Goal: Information Seeking & Learning: Learn about a topic

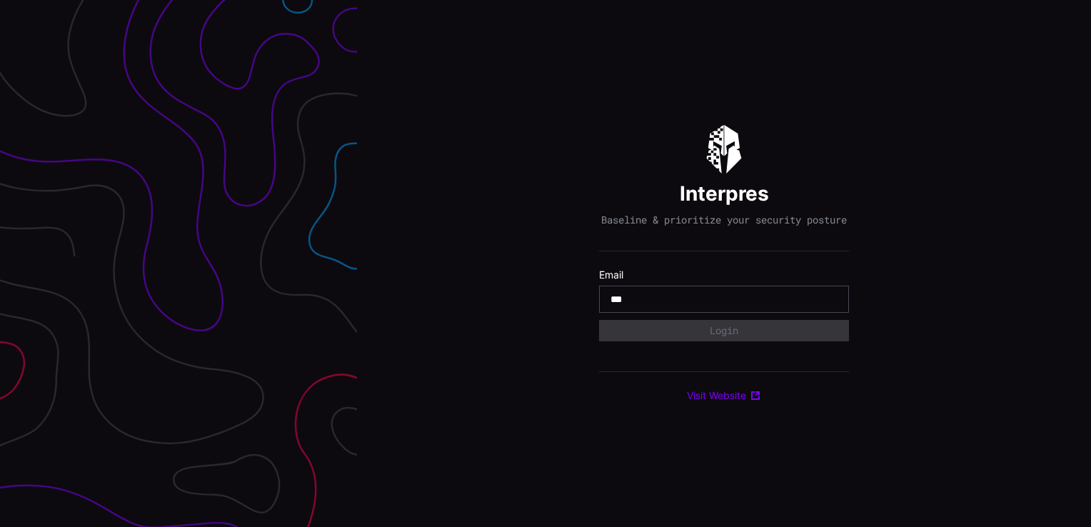
type input "**********"
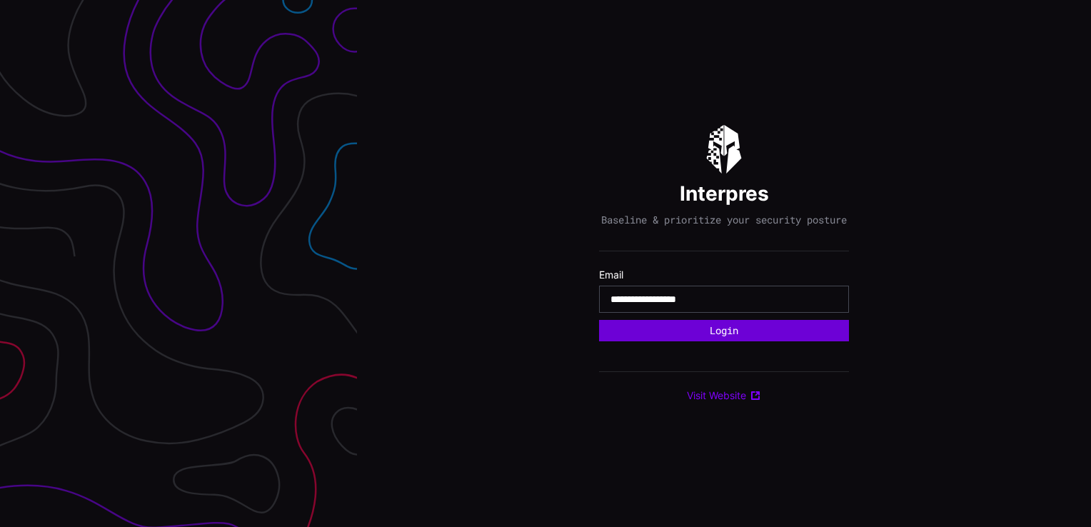
click at [731, 341] on button "Login" at bounding box center [724, 330] width 250 height 21
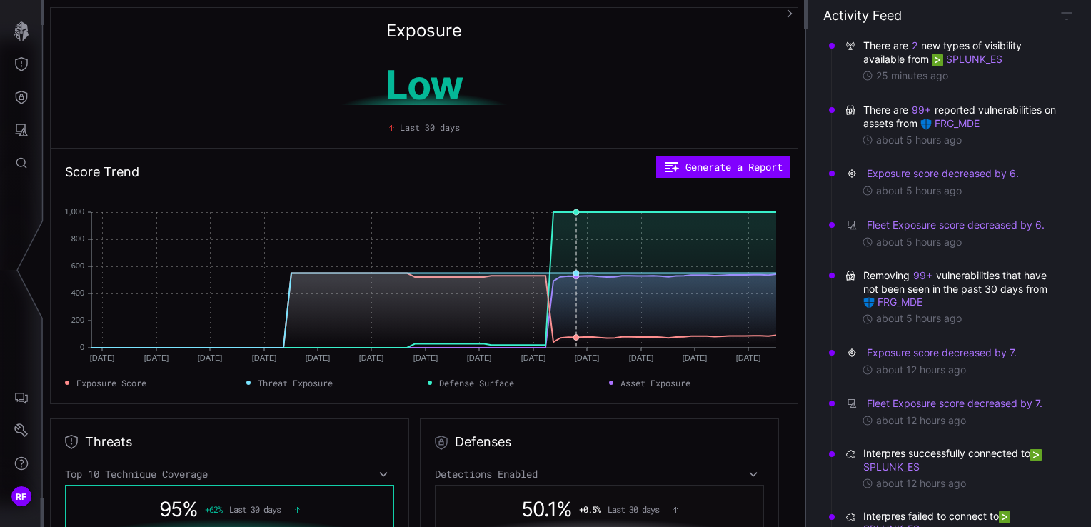
scroll to position [429, 0]
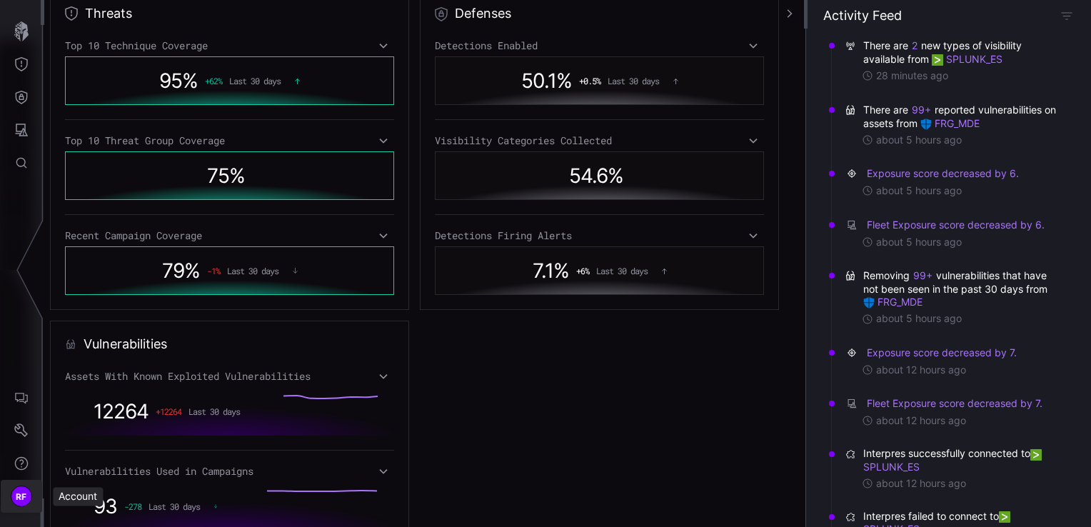
click at [16, 484] on button "RF" at bounding box center [21, 496] width 41 height 33
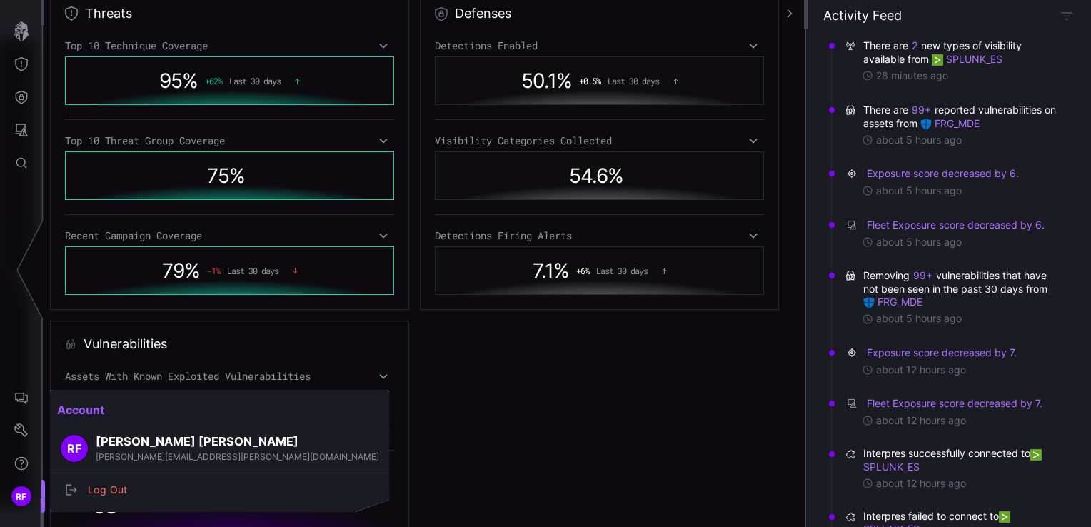
click at [14, 383] on div at bounding box center [545, 263] width 1091 height 527
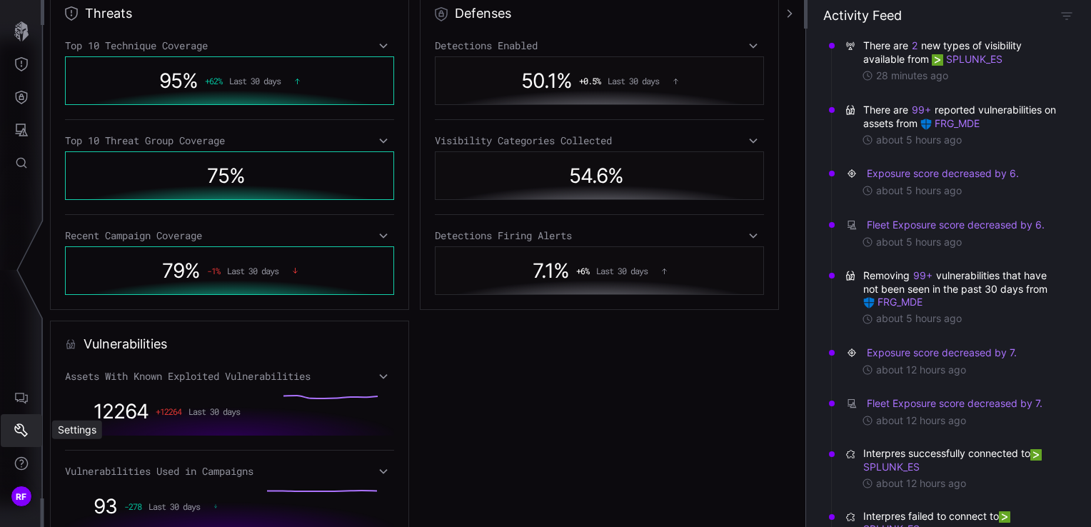
click at [26, 427] on icon "Settings" at bounding box center [21, 431] width 14 height 14
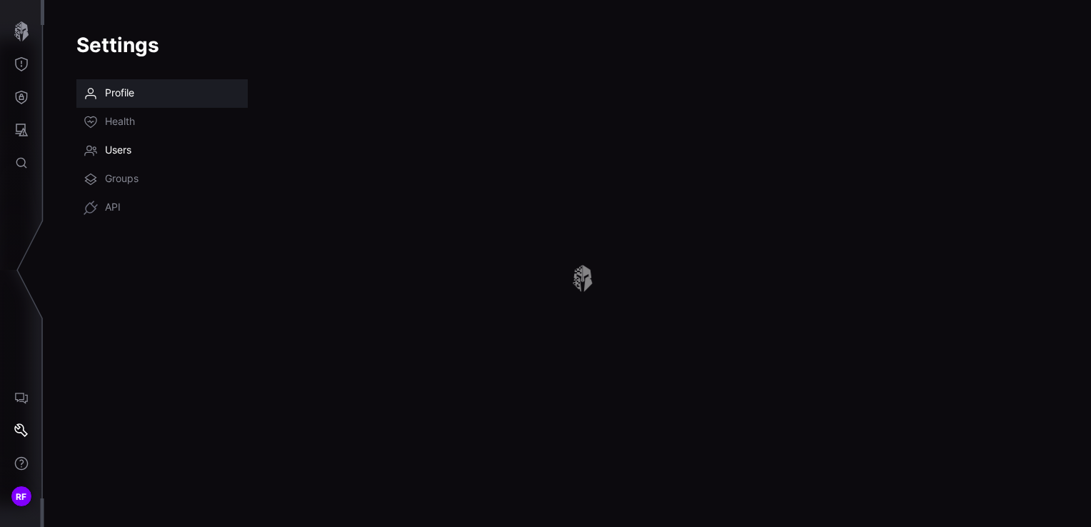
click at [137, 162] on link "Users" at bounding box center [161, 150] width 171 height 29
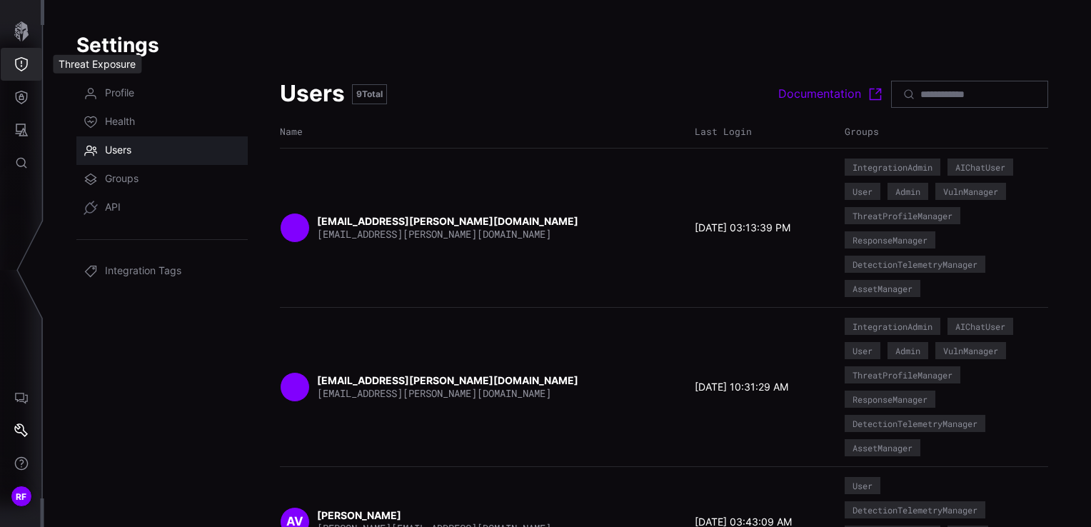
click at [26, 76] on button "Threat Exposure" at bounding box center [21, 64] width 41 height 33
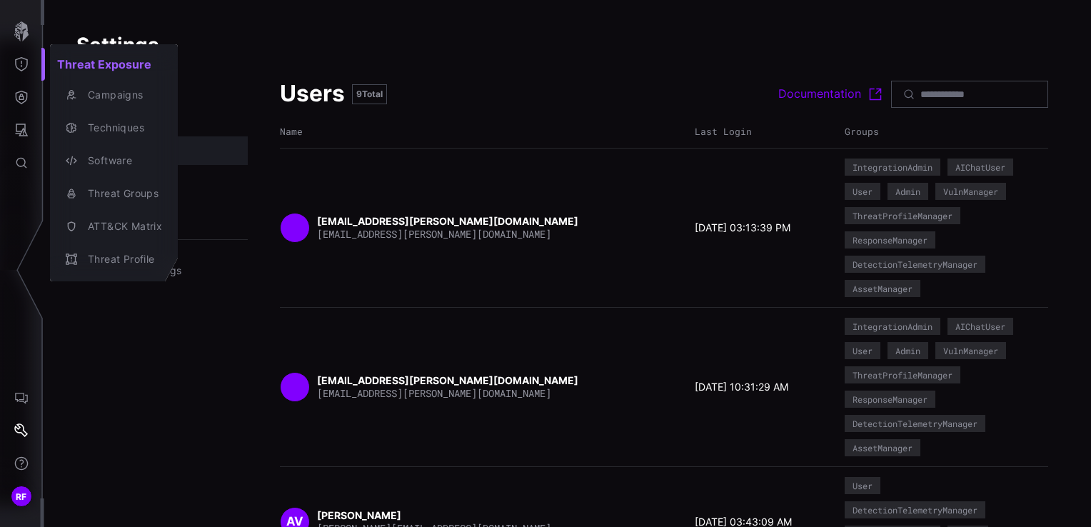
click at [21, 88] on div at bounding box center [545, 263] width 1091 height 527
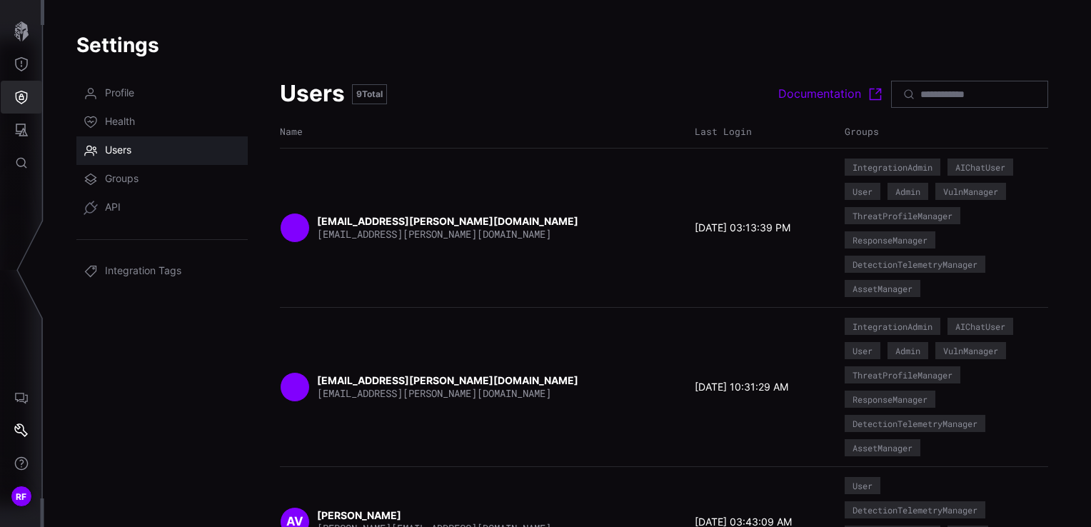
click at [21, 91] on icon "Defense Surface" at bounding box center [22, 98] width 12 height 14
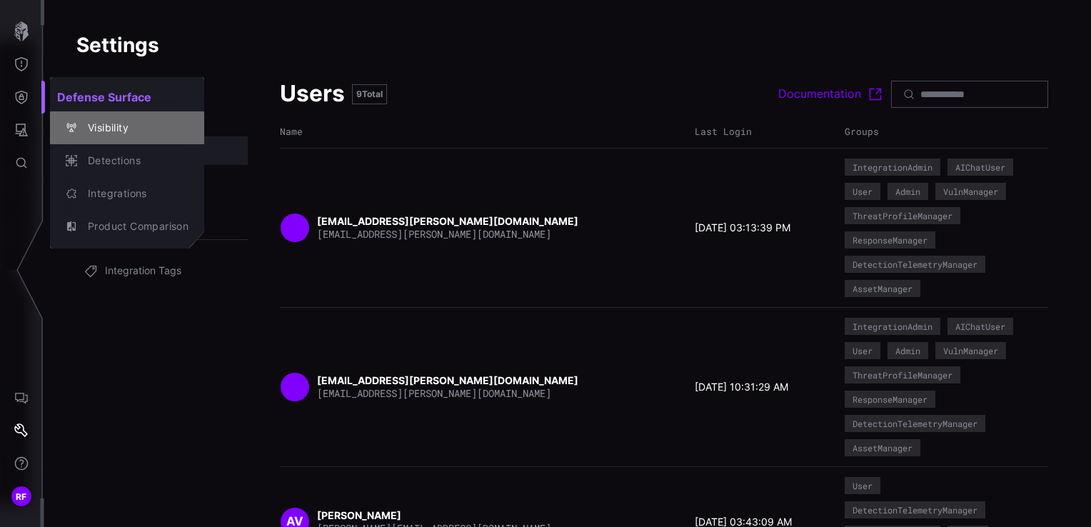
click at [84, 129] on div "Visibility" at bounding box center [135, 128] width 108 height 18
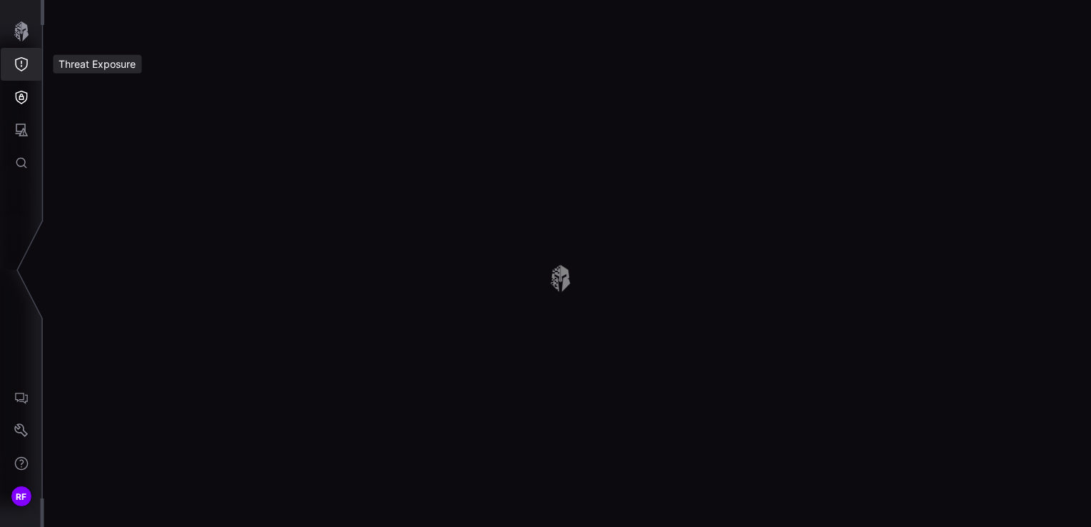
click at [29, 65] on button "Threat Exposure" at bounding box center [21, 64] width 41 height 33
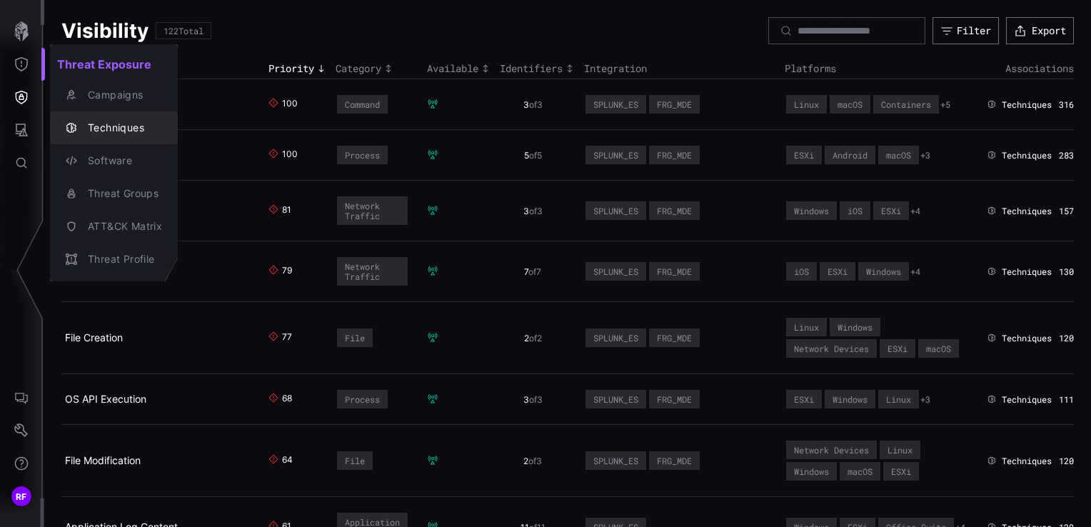
click at [143, 134] on div "Techniques" at bounding box center [121, 128] width 81 height 18
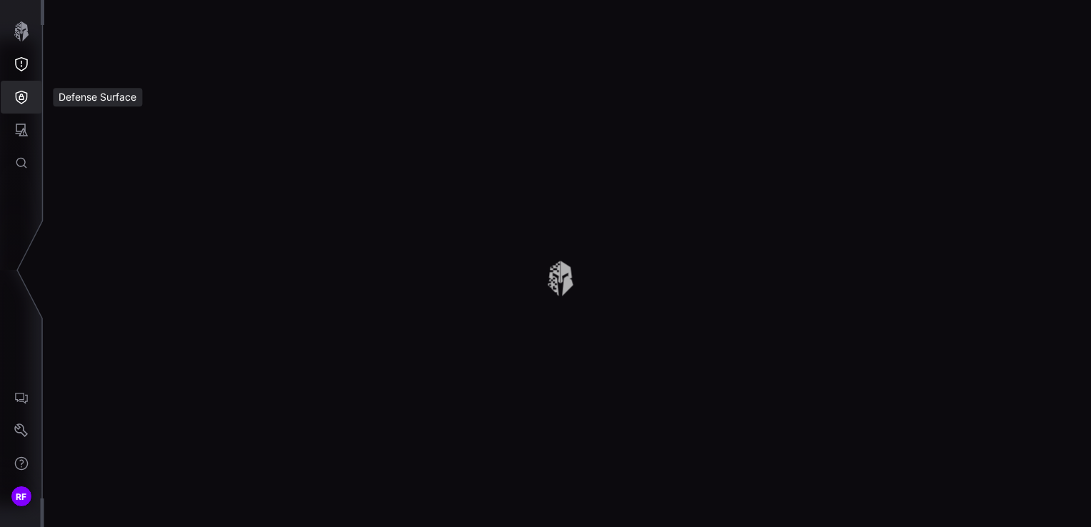
click at [23, 93] on icon "Defense Surface" at bounding box center [21, 97] width 14 height 14
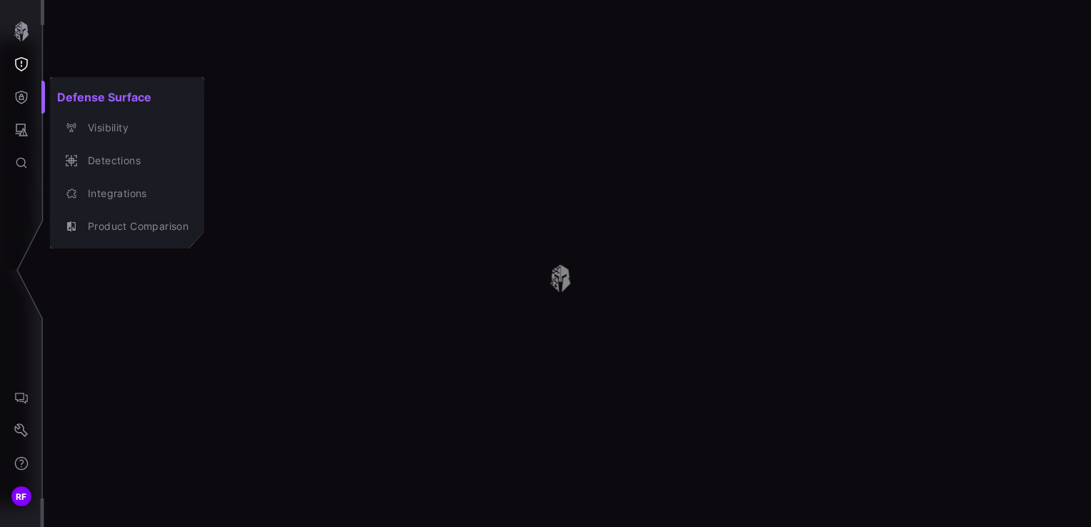
click at [24, 137] on div at bounding box center [545, 263] width 1091 height 527
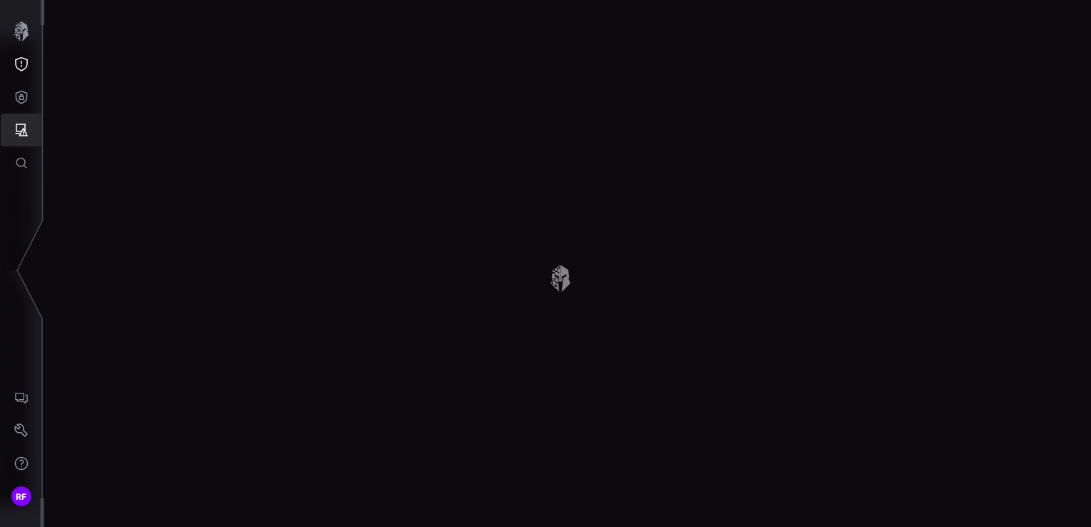
click at [20, 135] on icon "Attack Surface" at bounding box center [22, 130] width 13 height 13
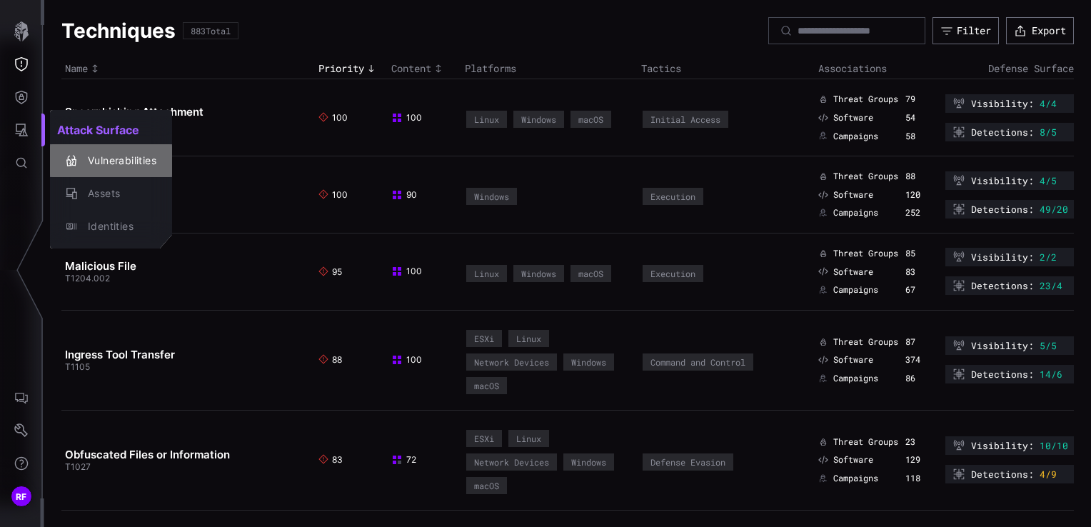
click at [118, 159] on div "Vulnerabilities" at bounding box center [119, 161] width 76 height 18
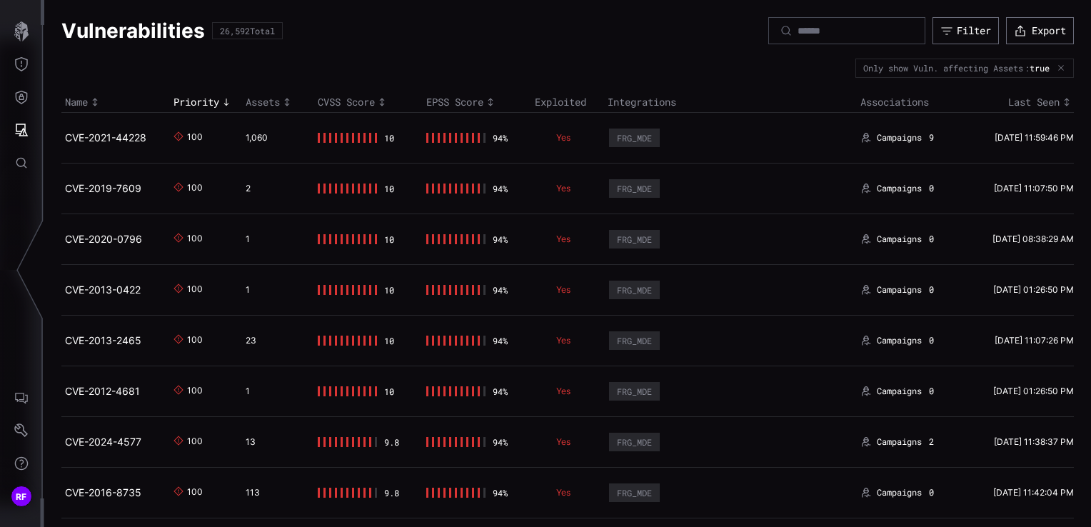
drag, startPoint x: 912, startPoint y: 124, endPoint x: 912, endPoint y: 133, distance: 9.3
click at [912, 132] on td "Campaigns 9" at bounding box center [911, 137] width 109 height 51
click at [912, 133] on span "Campaigns" at bounding box center [899, 137] width 45 height 11
click at [929, 136] on span "9" at bounding box center [931, 137] width 5 height 11
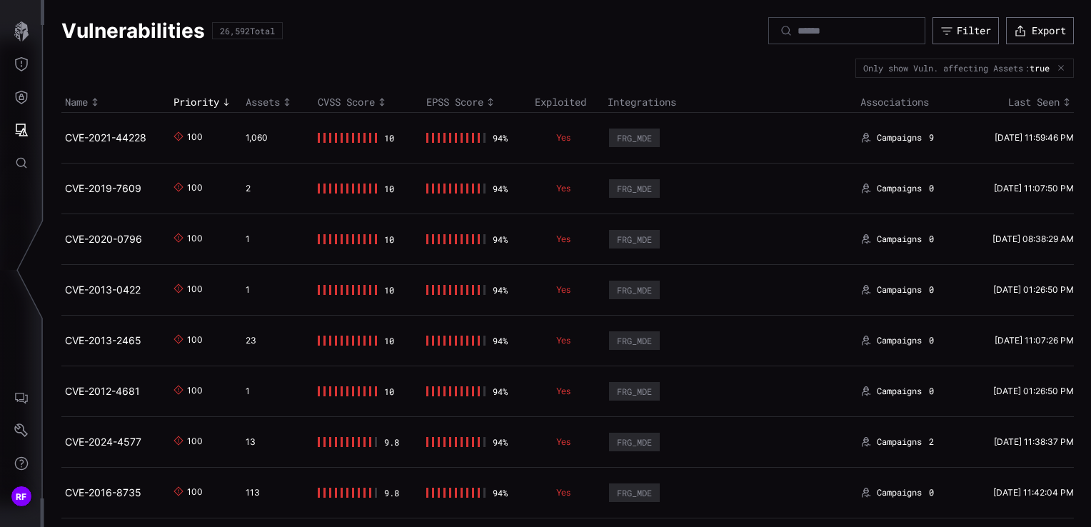
click at [995, 138] on time "[DATE] 11:59:46 PM" at bounding box center [1034, 137] width 79 height 11
drag, startPoint x: 1054, startPoint y: 64, endPoint x: 902, endPoint y: 176, distance: 189.0
click at [132, 144] on td "CVE-2021-44228" at bounding box center [115, 137] width 109 height 51
click at [131, 142] on h2 "CVE-2021-44228" at bounding box center [110, 137] width 91 height 13
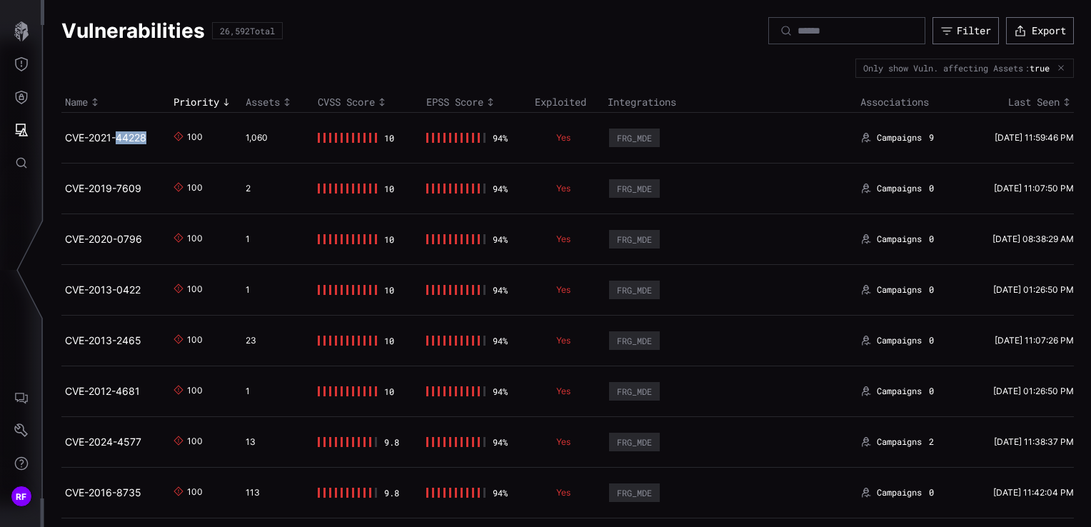
drag, startPoint x: 131, startPoint y: 142, endPoint x: 91, endPoint y: 131, distance: 41.4
click at [91, 131] on link "CVE-2021-44228" at bounding box center [105, 137] width 81 height 12
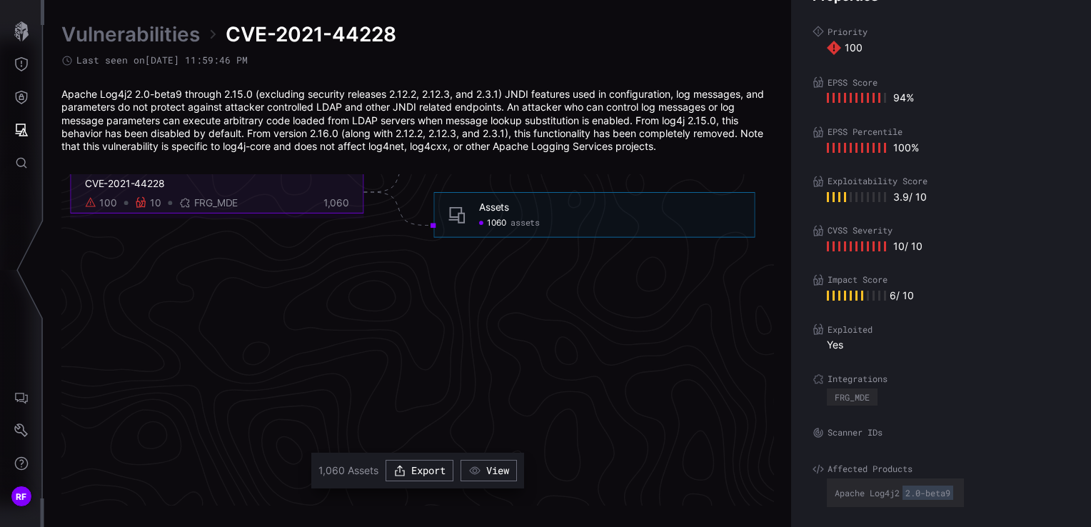
scroll to position [3339, 720]
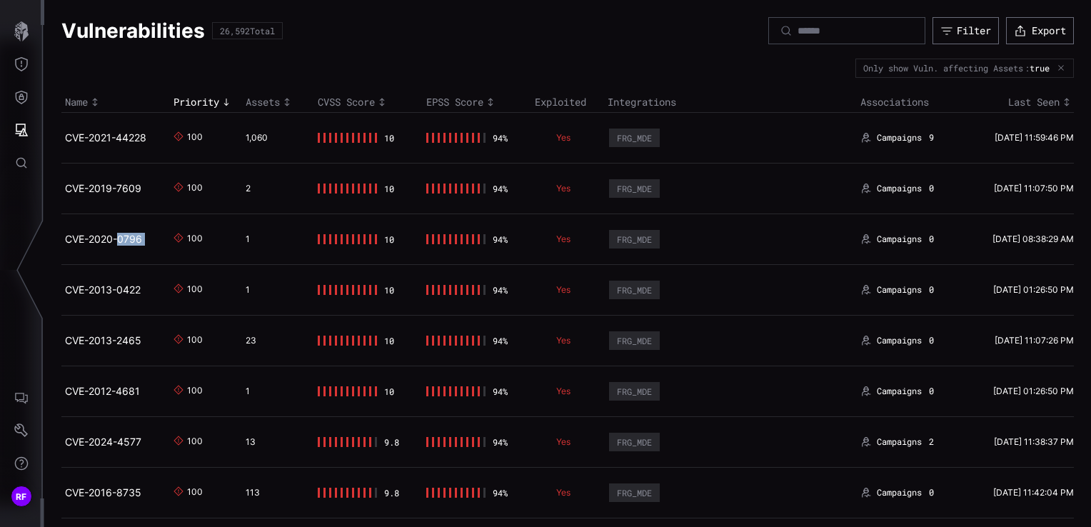
drag, startPoint x: 120, startPoint y: 247, endPoint x: 166, endPoint y: 259, distance: 47.8
click at [166, 259] on td "CVE-2020-0796" at bounding box center [115, 239] width 109 height 51
drag, startPoint x: 225, startPoint y: 113, endPoint x: 412, endPoint y: 66, distance: 192.8
click at [115, 191] on link "CVE-2019-7609" at bounding box center [103, 188] width 76 height 12
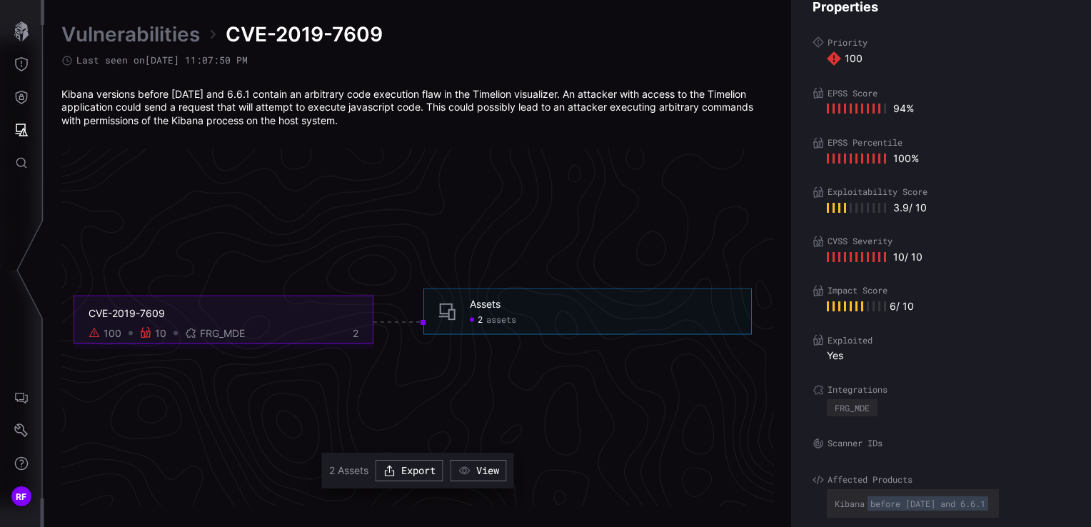
scroll to position [34, 0]
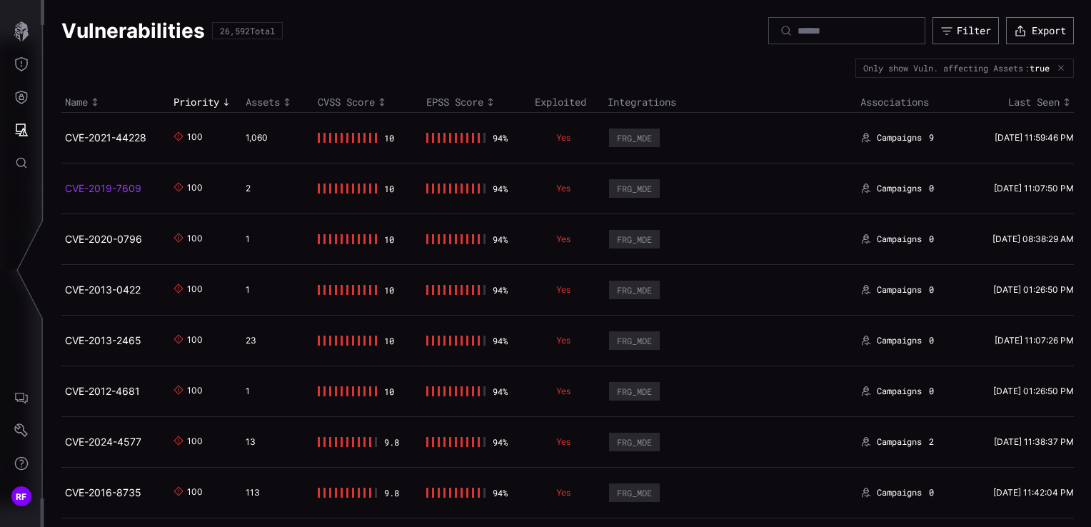
click at [123, 182] on link "CVE-2019-7609" at bounding box center [103, 188] width 76 height 12
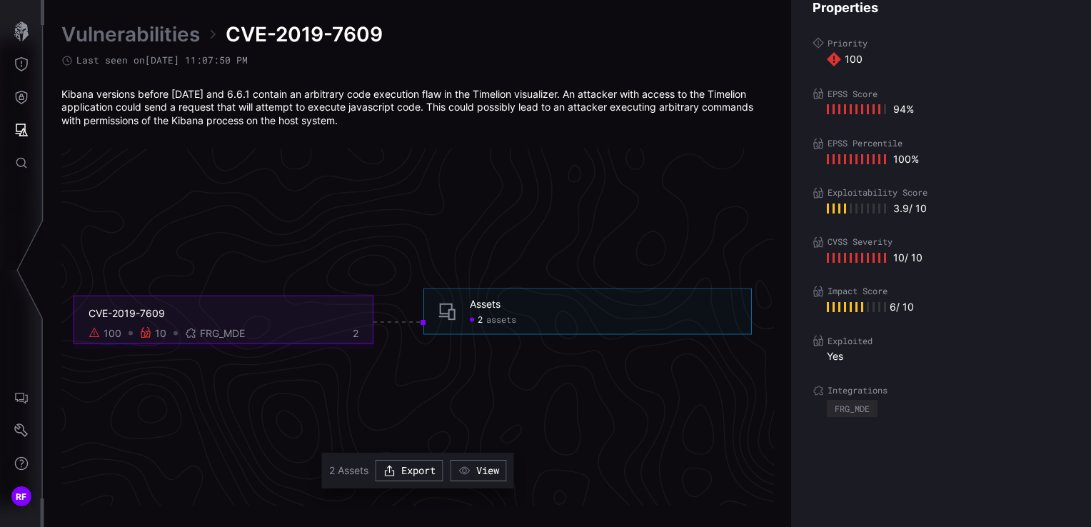
scroll to position [34, 0]
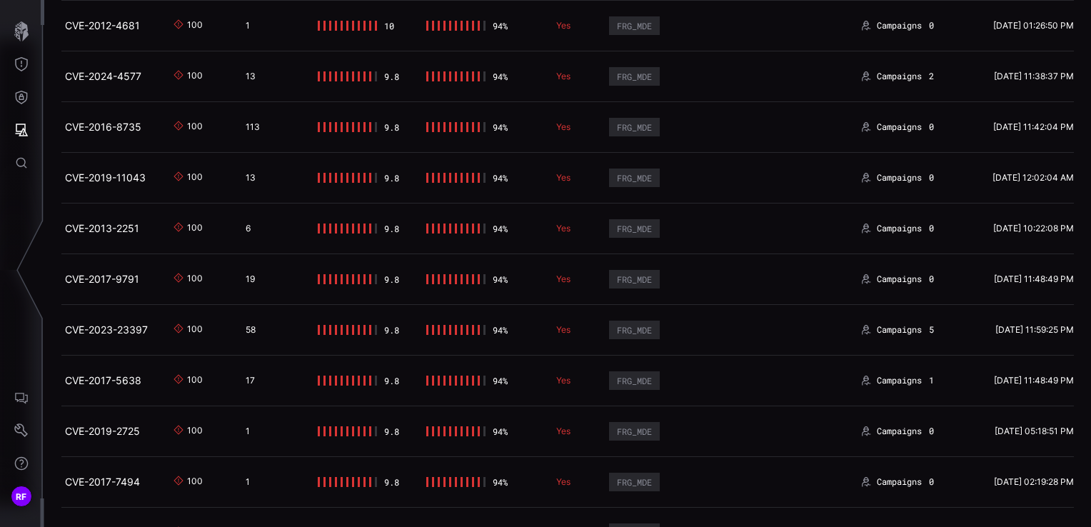
scroll to position [429, 0]
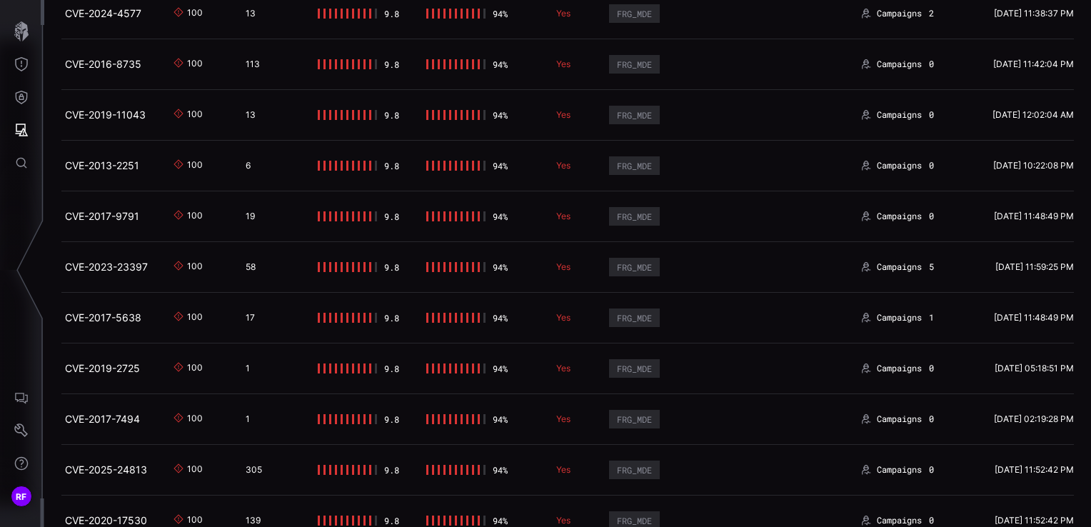
click at [124, 167] on h2 "CVE-2013-2251" at bounding box center [110, 165] width 91 height 13
click at [124, 163] on link "CVE-2013-2251" at bounding box center [102, 165] width 74 height 12
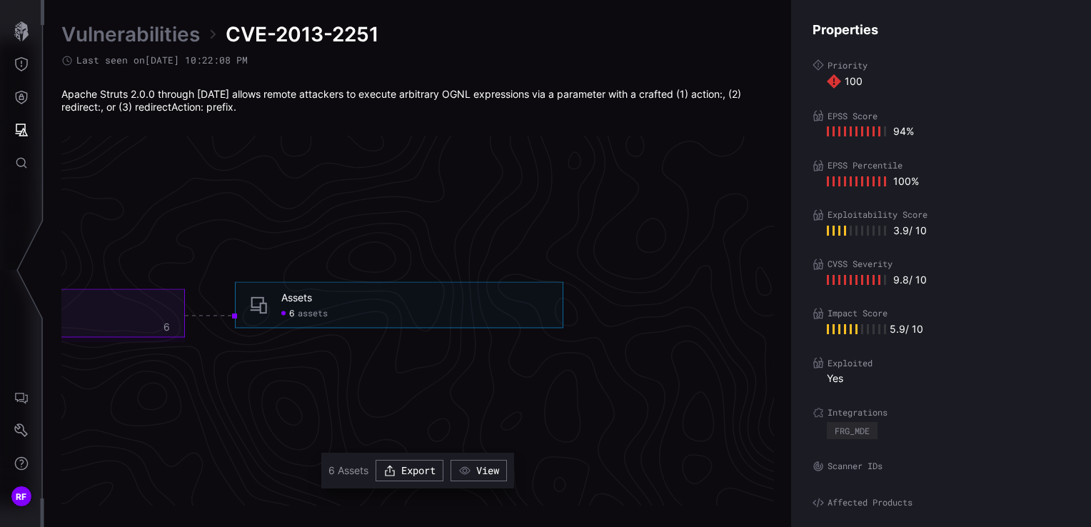
scroll to position [3034, 1006]
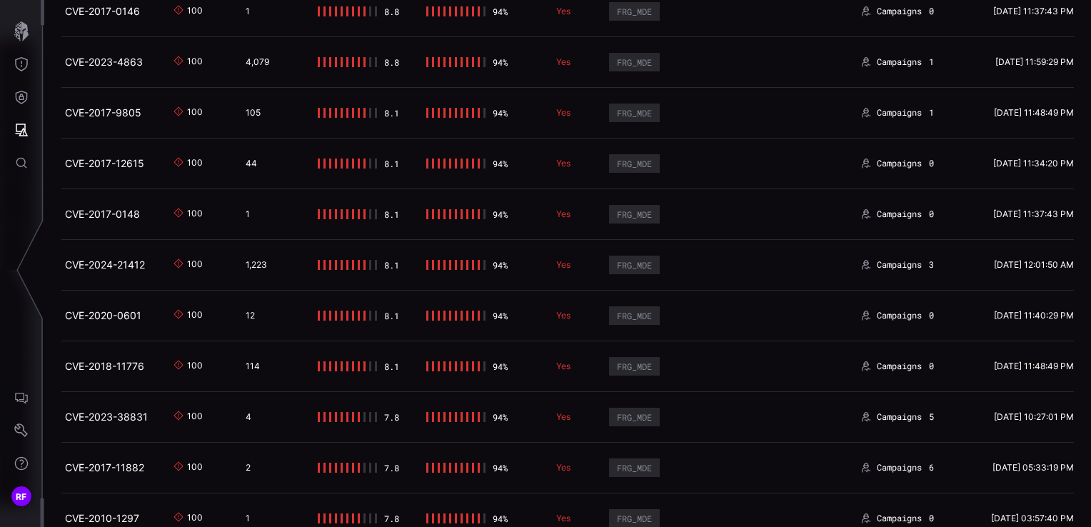
scroll to position [2143, 0]
